Goal: Check status: Check status

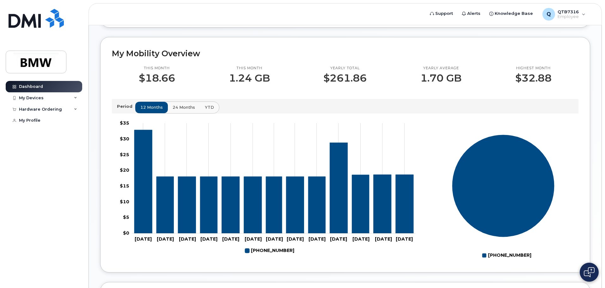
scroll to position [158, 0]
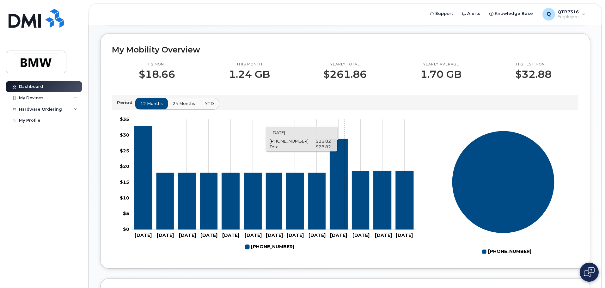
click at [345, 191] on icon "864-906-7859" at bounding box center [339, 184] width 18 height 91
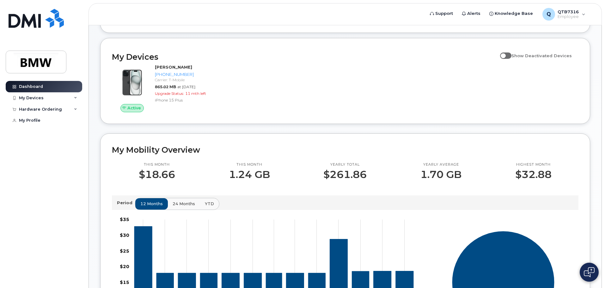
scroll to position [0, 0]
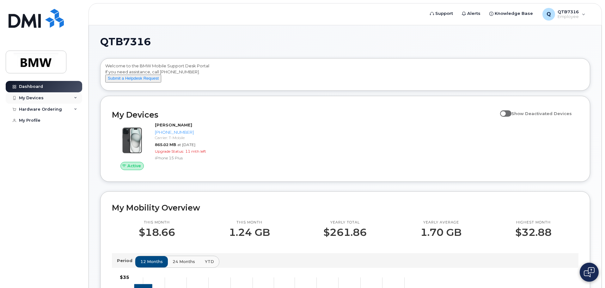
click at [65, 100] on div "My Devices" at bounding box center [44, 97] width 77 height 11
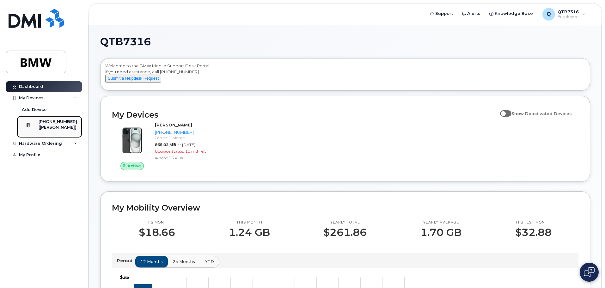
click at [59, 138] on link "864-906-7859 (Jason Nelson)" at bounding box center [49, 127] width 65 height 22
click at [61, 148] on div "Hardware Ordering" at bounding box center [44, 143] width 77 height 11
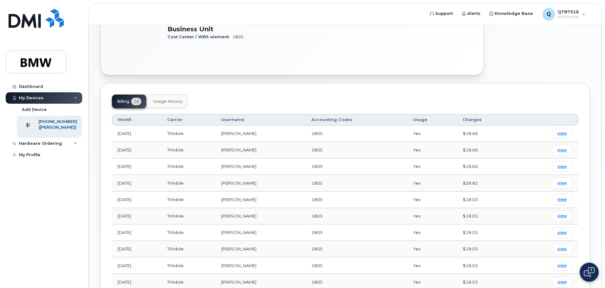
scroll to position [221, 0]
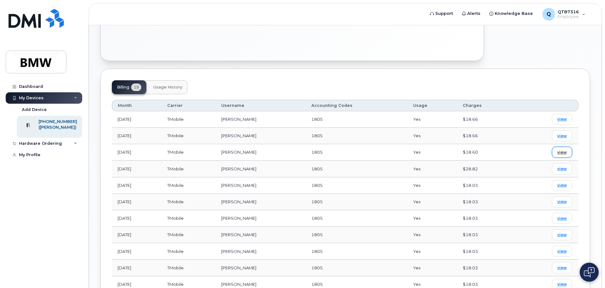
click at [563, 150] on span "view" at bounding box center [562, 153] width 9 height 6
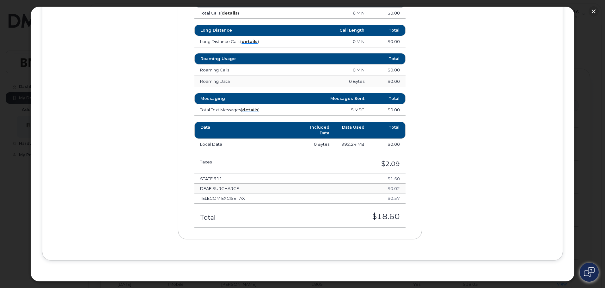
scroll to position [250, 0]
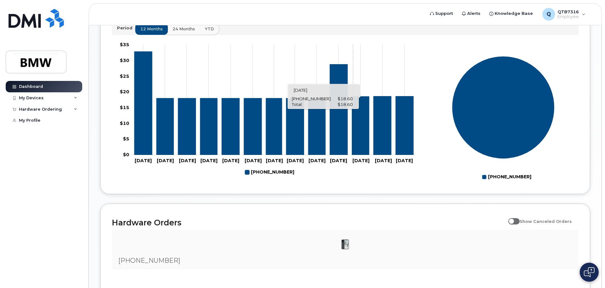
scroll to position [221, 0]
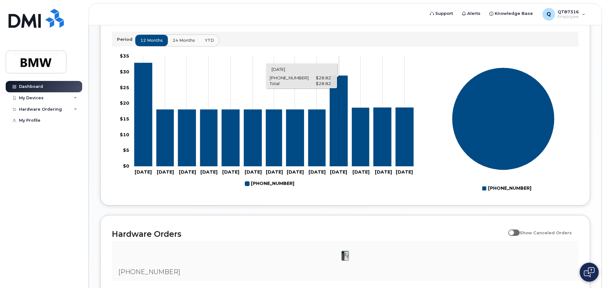
click at [337, 135] on icon "864-906-7859" at bounding box center [339, 121] width 18 height 91
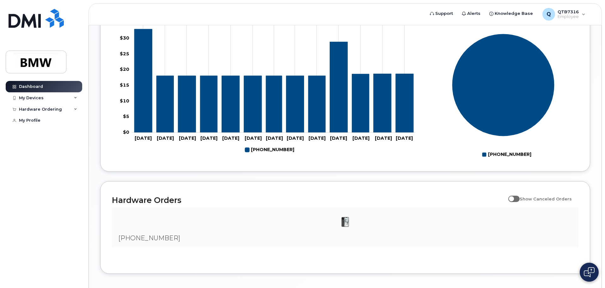
scroll to position [288, 0]
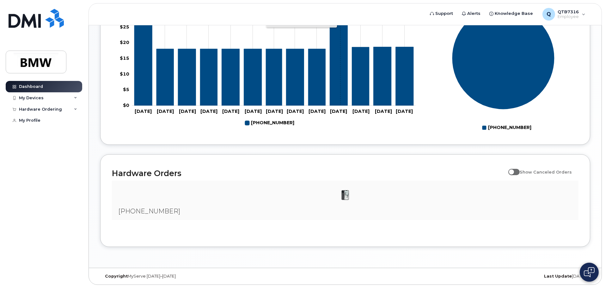
click at [341, 72] on icon "864-906-7859" at bounding box center [339, 60] width 18 height 91
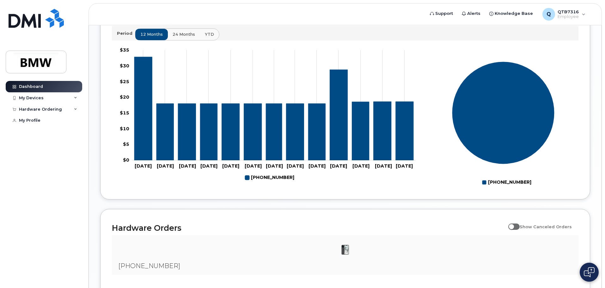
scroll to position [225, 0]
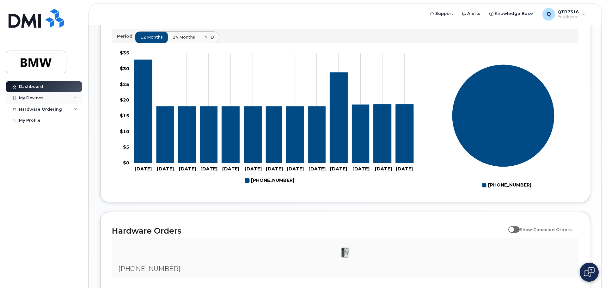
click at [40, 100] on div "My Devices" at bounding box center [31, 98] width 25 height 5
click at [34, 149] on div "Hardware Ordering" at bounding box center [44, 143] width 77 height 11
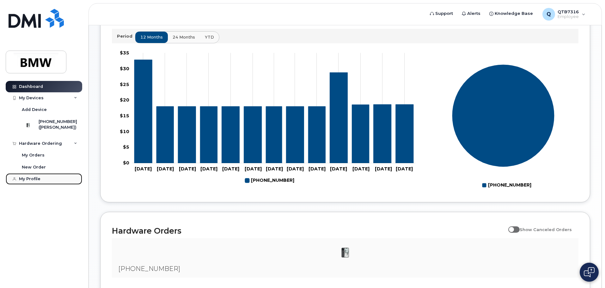
click at [28, 182] on div "My Profile" at bounding box center [30, 178] width 22 height 5
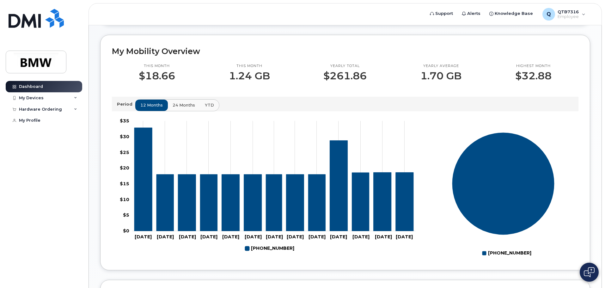
scroll to position [190, 0]
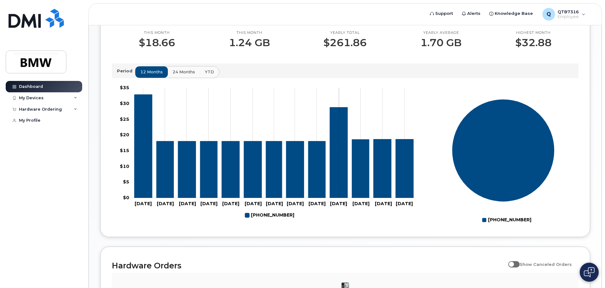
click at [339, 120] on icon "864-906-7859" at bounding box center [339, 152] width 18 height 91
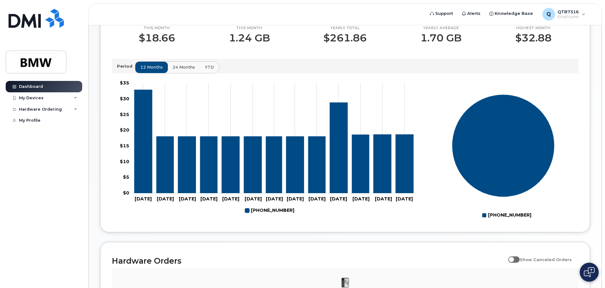
scroll to position [193, 0]
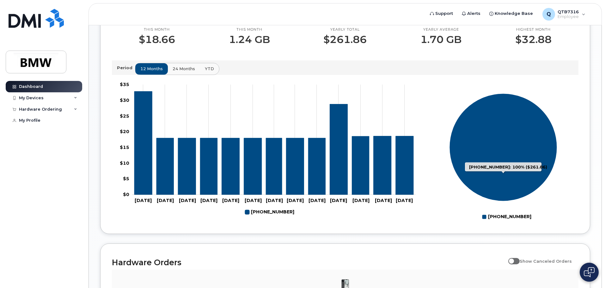
click at [512, 128] on icon "864-906-7859: 100%" at bounding box center [503, 147] width 108 height 108
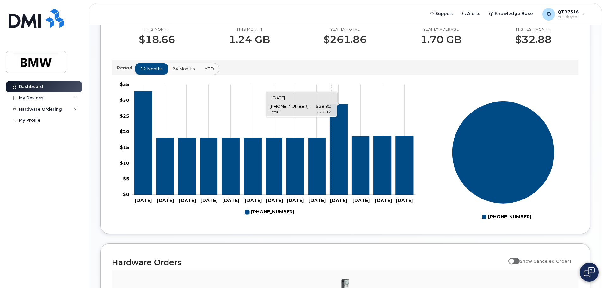
click at [331, 133] on icon "864-906-7859" at bounding box center [339, 149] width 18 height 91
click at [315, 203] on tspan "[DATE]" at bounding box center [317, 201] width 17 height 6
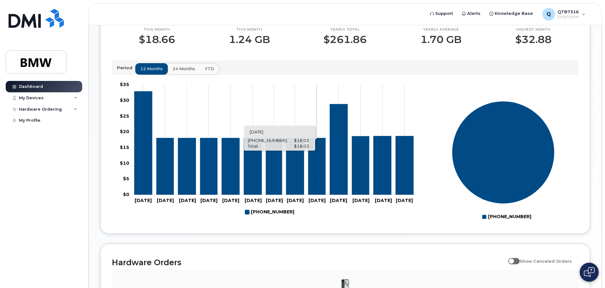
click at [317, 183] on icon "864-906-7859" at bounding box center [316, 166] width 17 height 57
click at [288, 184] on icon "864-906-7859" at bounding box center [295, 166] width 18 height 57
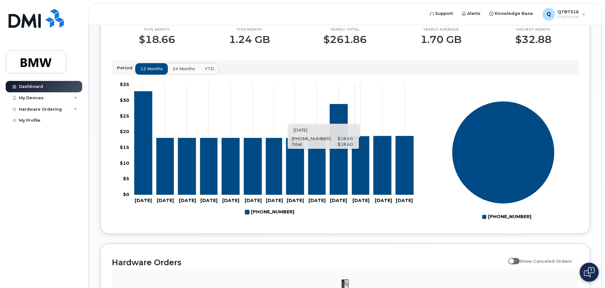
click at [355, 188] on icon "864-906-7859" at bounding box center [360, 165] width 17 height 59
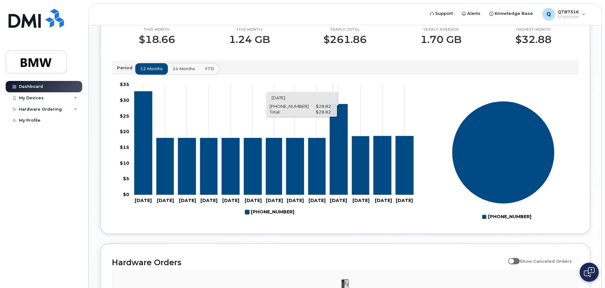
click at [333, 187] on icon "864-906-7859" at bounding box center [339, 149] width 18 height 91
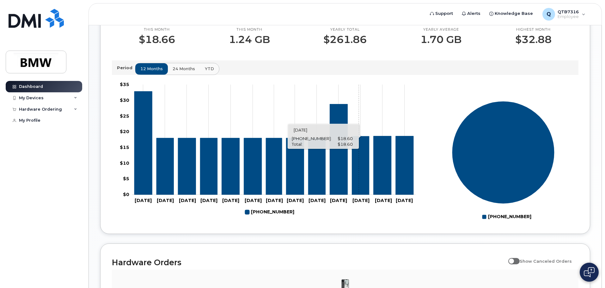
click at [359, 177] on icon "864-906-7859" at bounding box center [360, 165] width 17 height 59
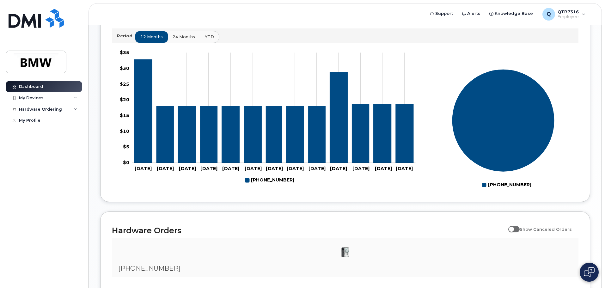
scroll to position [225, 0]
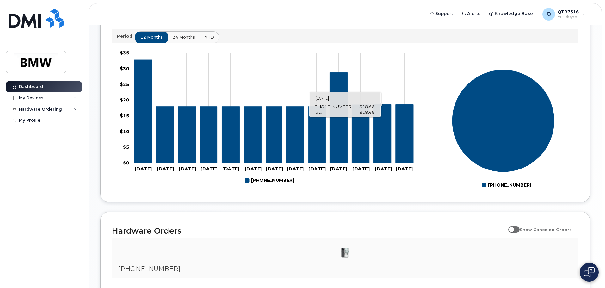
click at [392, 154] on rect "Chart" at bounding box center [274, 108] width 284 height 110
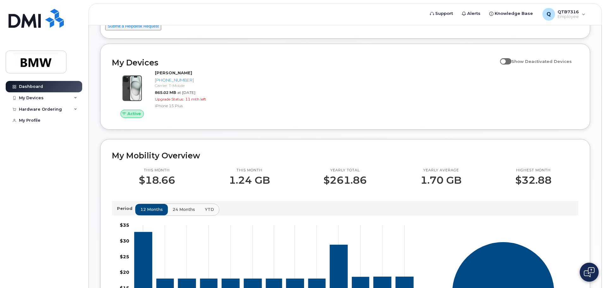
scroll to position [63, 0]
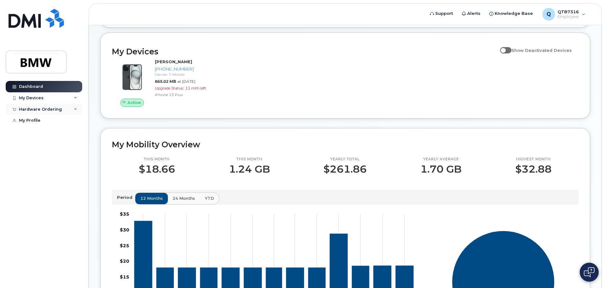
click at [73, 108] on div "Hardware Ordering" at bounding box center [44, 109] width 77 height 11
click at [78, 101] on div "My Devices" at bounding box center [44, 97] width 77 height 11
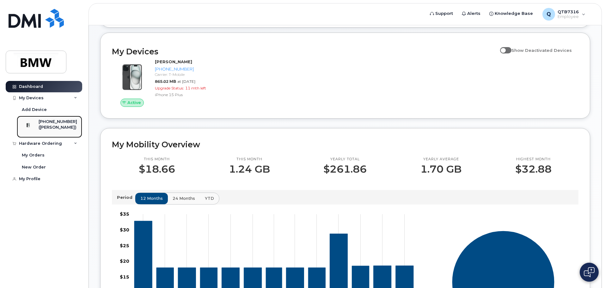
click at [58, 124] on div "[PHONE_NUMBER]" at bounding box center [58, 122] width 39 height 6
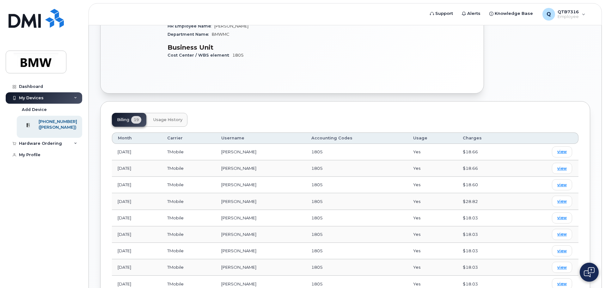
scroll to position [256, 0]
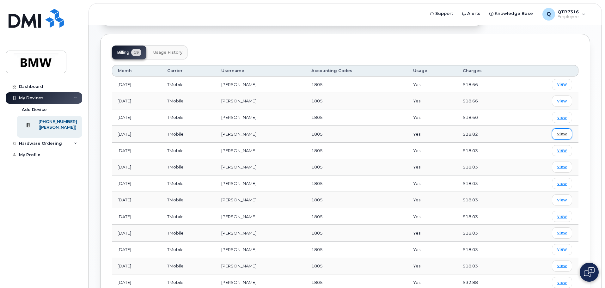
click at [561, 131] on span "view" at bounding box center [562, 134] width 9 height 6
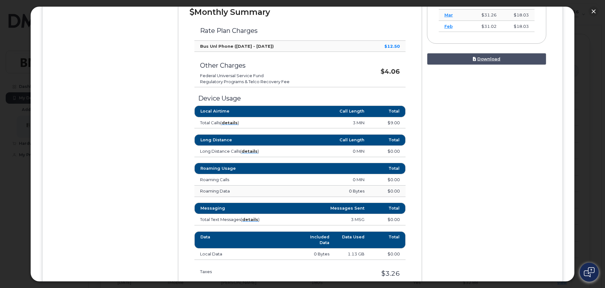
scroll to position [250, 0]
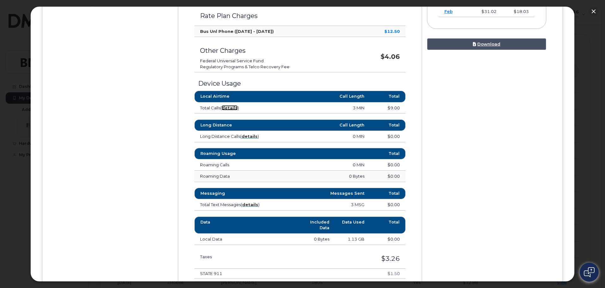
click at [231, 108] on strong "details" at bounding box center [230, 107] width 16 height 5
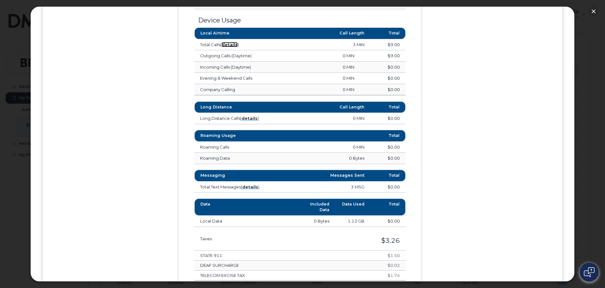
scroll to position [282, 0]
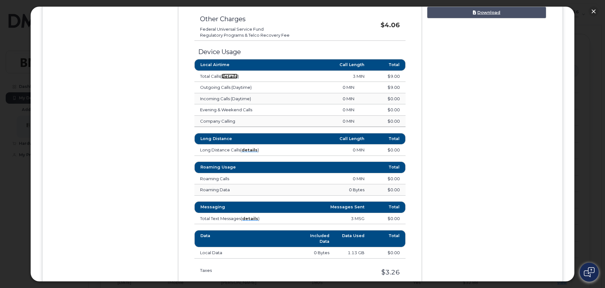
click at [233, 76] on strong "details" at bounding box center [230, 76] width 16 height 5
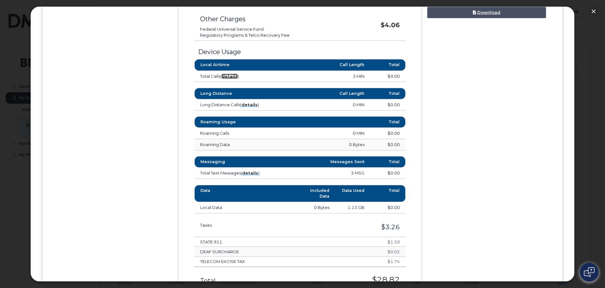
click at [231, 74] on strong "details" at bounding box center [230, 76] width 16 height 5
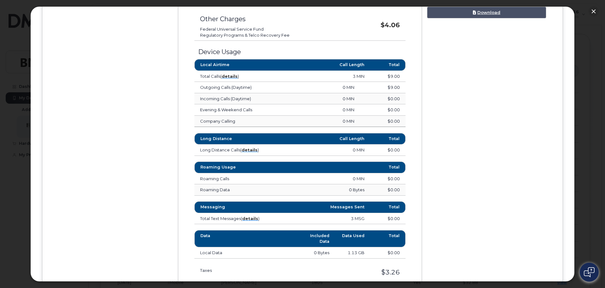
click at [389, 88] on td "$9.00" at bounding box center [382, 87] width 45 height 11
click at [506, 114] on div "Device Details [GEOGRAPHIC_DATA][PERSON_NAME] [PHONE_NUMBER] TMobile, iPhone 15…" at bounding box center [303, 84] width 498 height 546
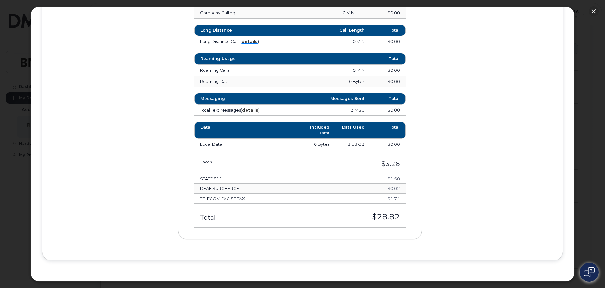
scroll to position [288, 0]
drag, startPoint x: 395, startPoint y: 201, endPoint x: 374, endPoint y: 170, distance: 37.0
click at [377, 171] on tbody "Taxes $3.26 STATE 911 $1.50 DEAF SURCHARGE $0.02 TELECOM EXCISE TAX $1.74 Total…" at bounding box center [300, 188] width 211 height 77
click at [374, 170] on td "$3.26" at bounding box center [343, 162] width 125 height 24
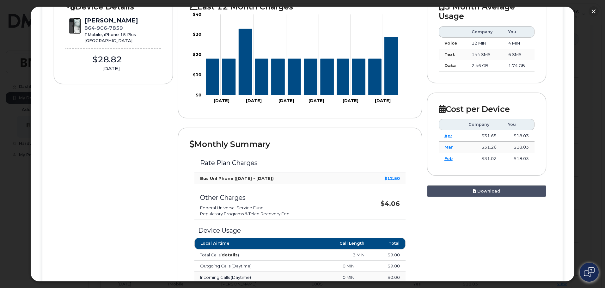
scroll to position [0, 0]
